Goal: Check status: Check status

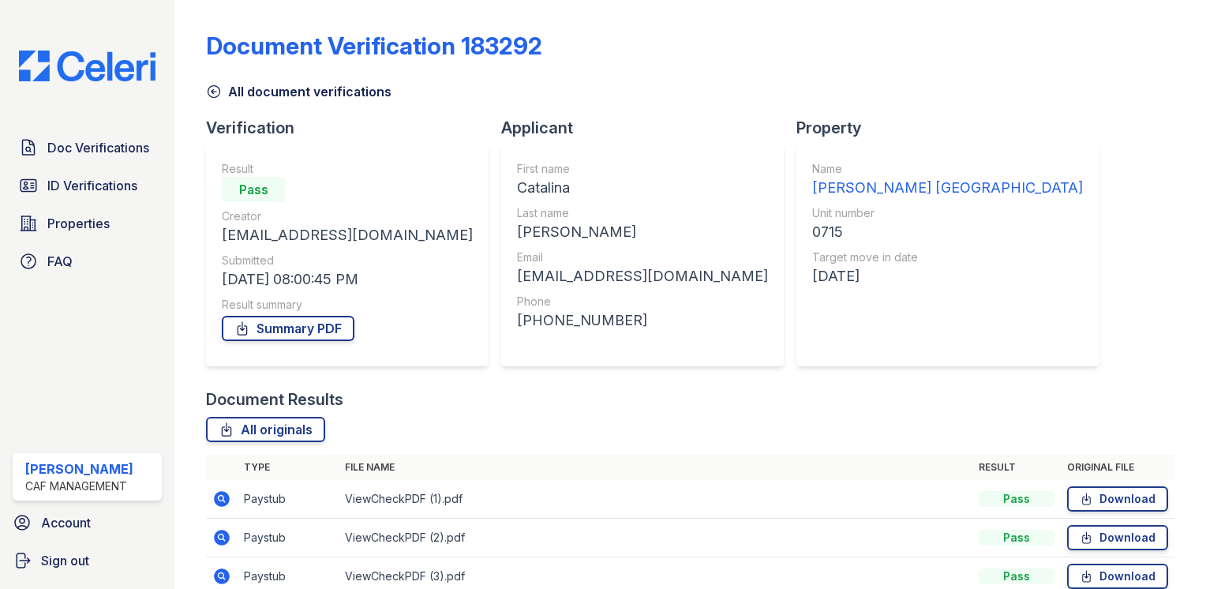
click at [220, 94] on icon at bounding box center [214, 92] width 16 height 16
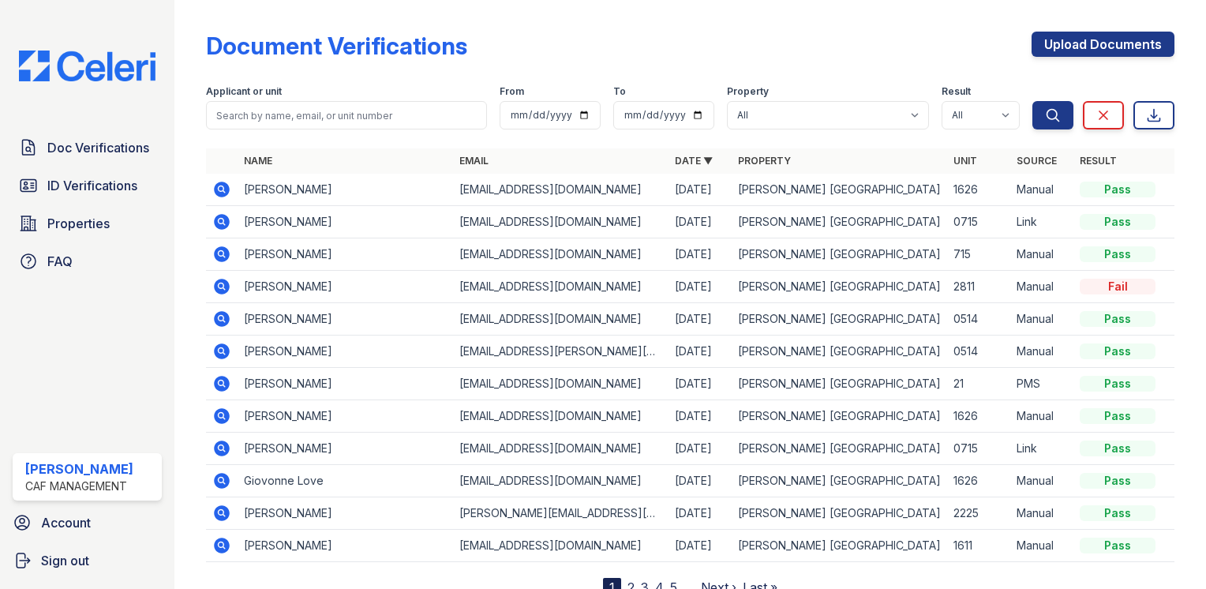
click at [226, 288] on icon at bounding box center [222, 287] width 16 height 16
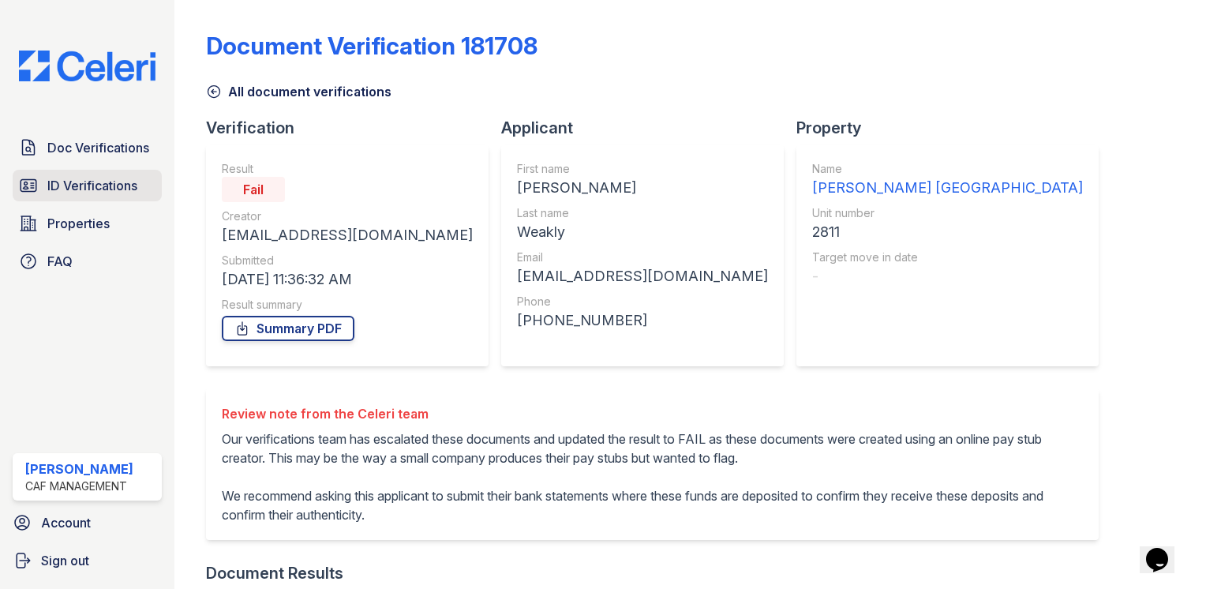
click at [91, 176] on span "ID Verifications" at bounding box center [92, 185] width 90 height 19
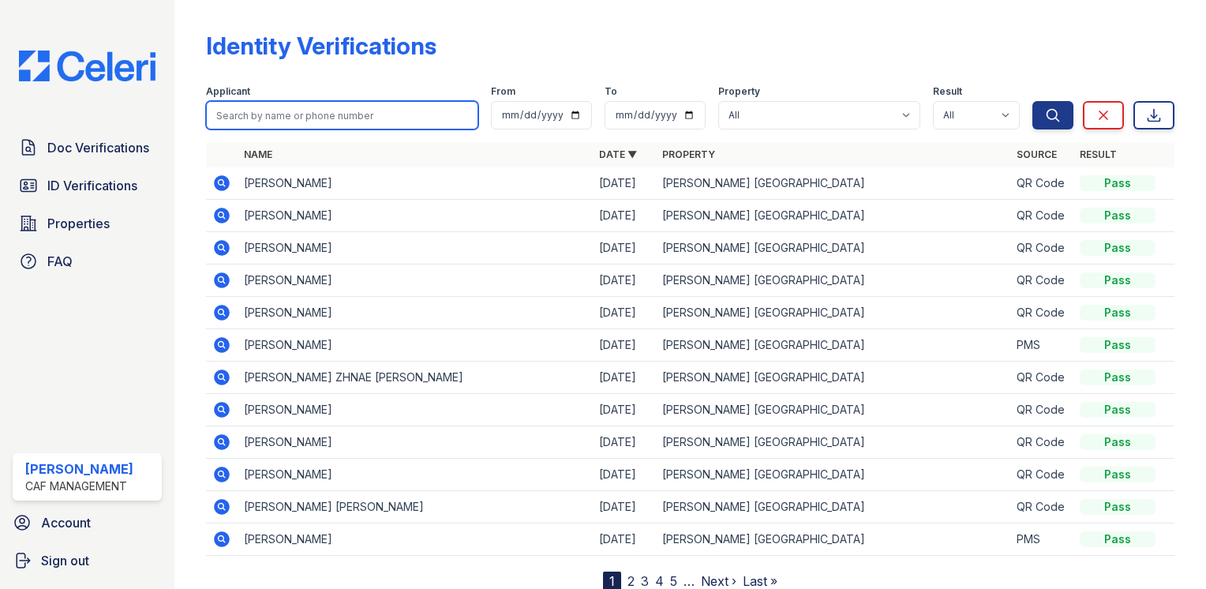
click at [226, 109] on input "search" at bounding box center [342, 115] width 272 height 28
type input "[PERSON_NAME]"
click at [1032, 101] on button "Search" at bounding box center [1052, 115] width 41 height 28
